Goal: Navigation & Orientation: Find specific page/section

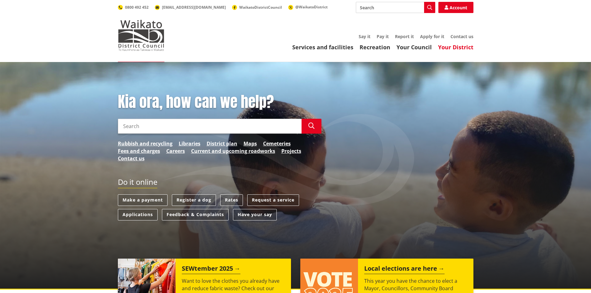
click at [461, 47] on link "Your District" at bounding box center [455, 46] width 35 height 7
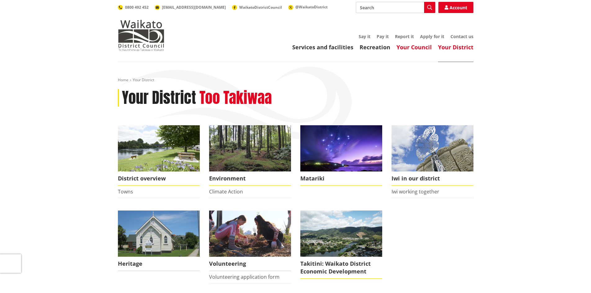
click at [407, 46] on link "Your Council" at bounding box center [414, 46] width 35 height 7
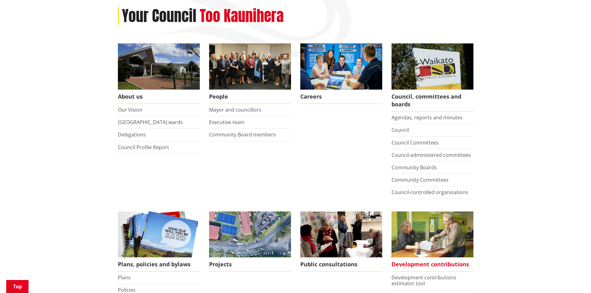
scroll to position [93, 0]
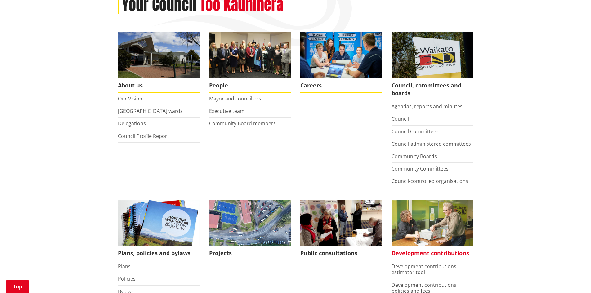
click at [439, 223] on img at bounding box center [433, 224] width 82 height 46
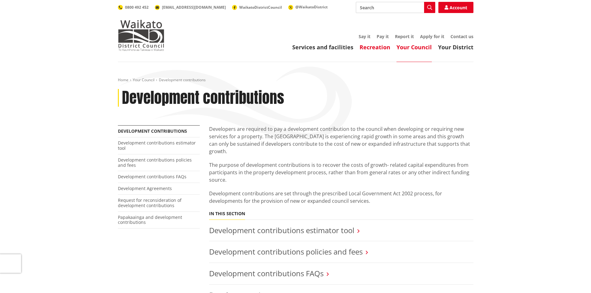
click at [373, 50] on link "Recreation" at bounding box center [375, 46] width 31 height 7
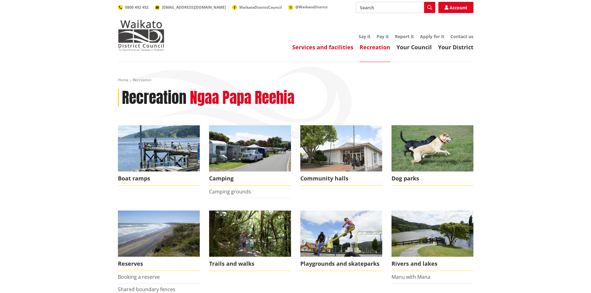
click at [324, 48] on link "Services and facilities" at bounding box center [322, 46] width 61 height 7
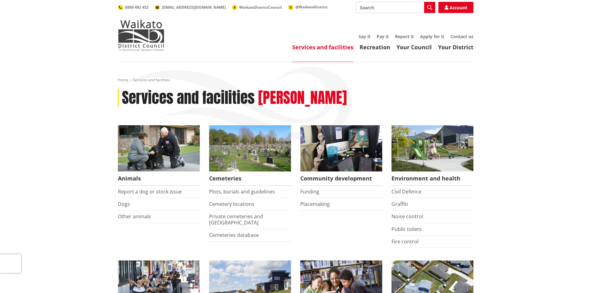
click at [307, 47] on link "Services and facilities" at bounding box center [322, 46] width 61 height 7
